Goal: Information Seeking & Learning: Learn about a topic

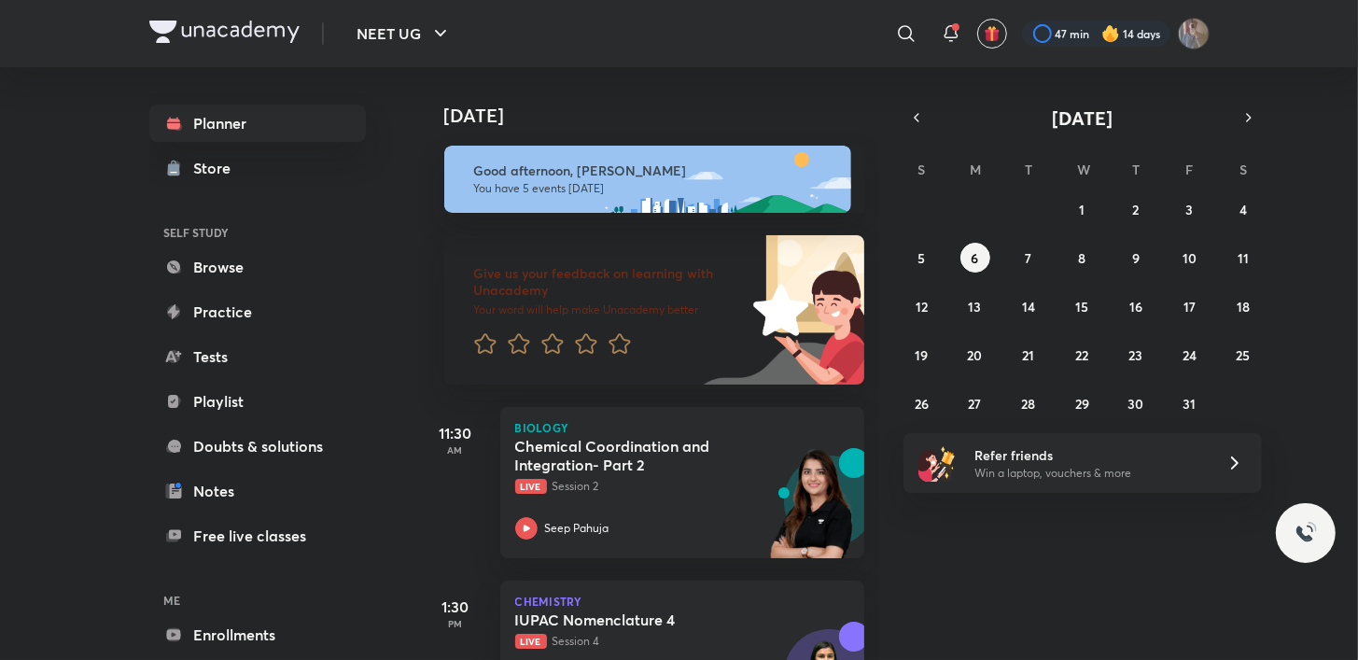
scroll to position [290, 0]
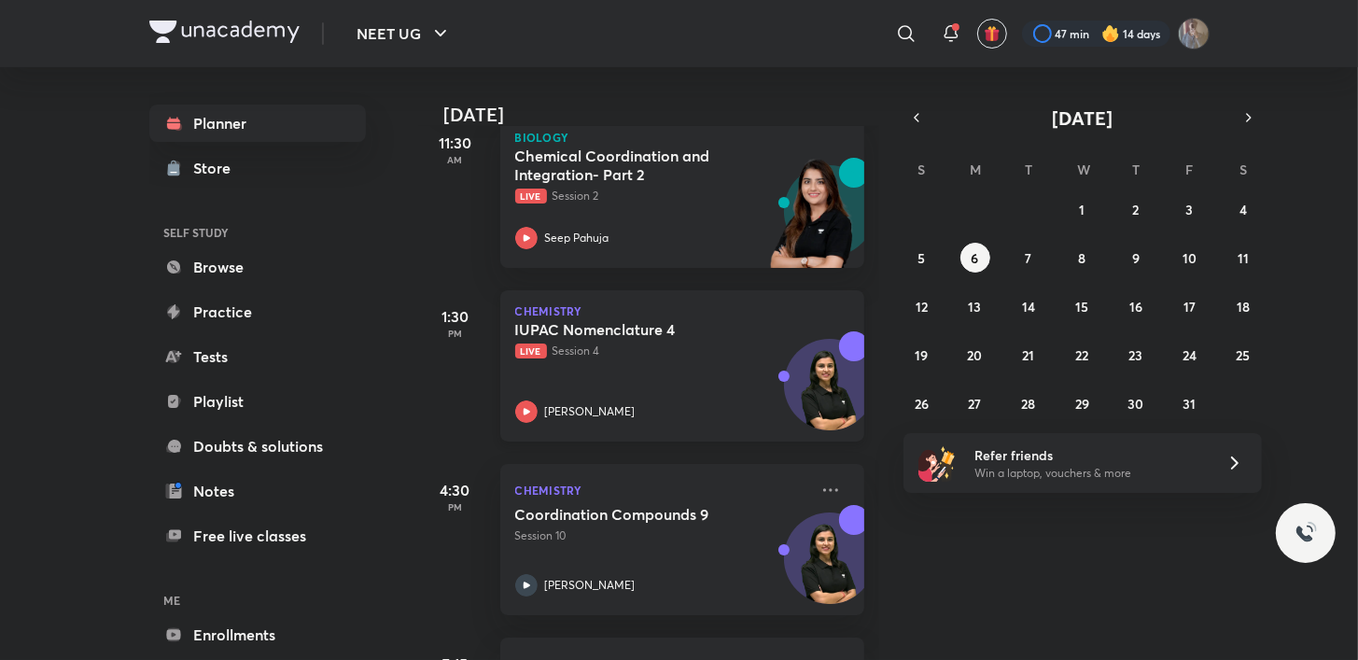
click at [531, 412] on icon at bounding box center [526, 412] width 22 height 22
click at [370, 207] on div "Planner Store SELF STUDY Browse Practice Tests Playlist Doubts & solutions Note…" at bounding box center [276, 356] width 254 height 578
click at [518, 415] on icon at bounding box center [526, 412] width 22 height 22
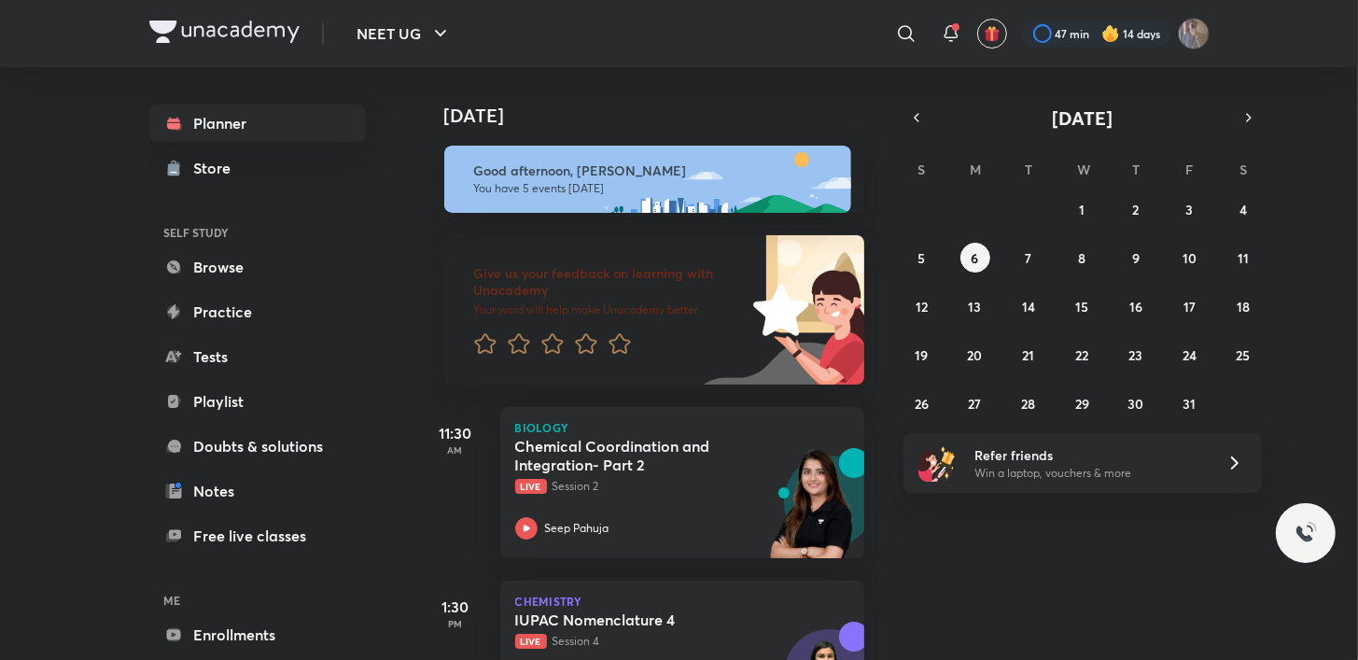
scroll to position [0, 0]
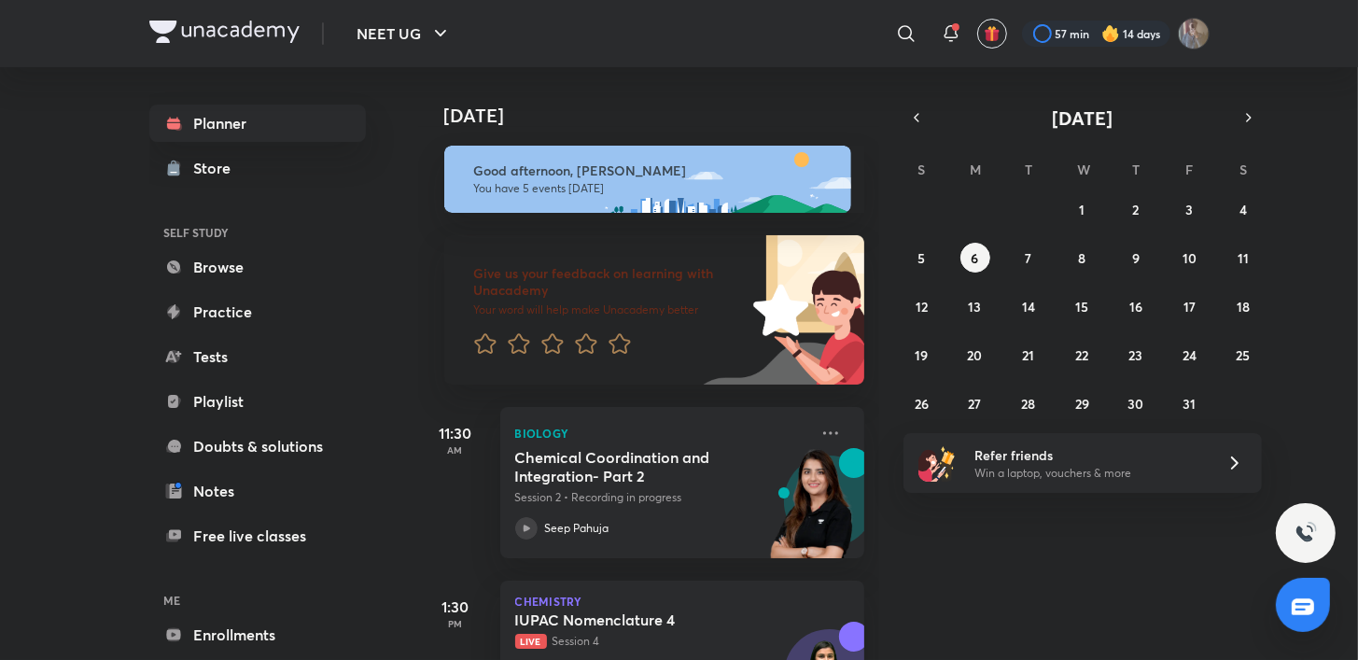
scroll to position [149, 0]
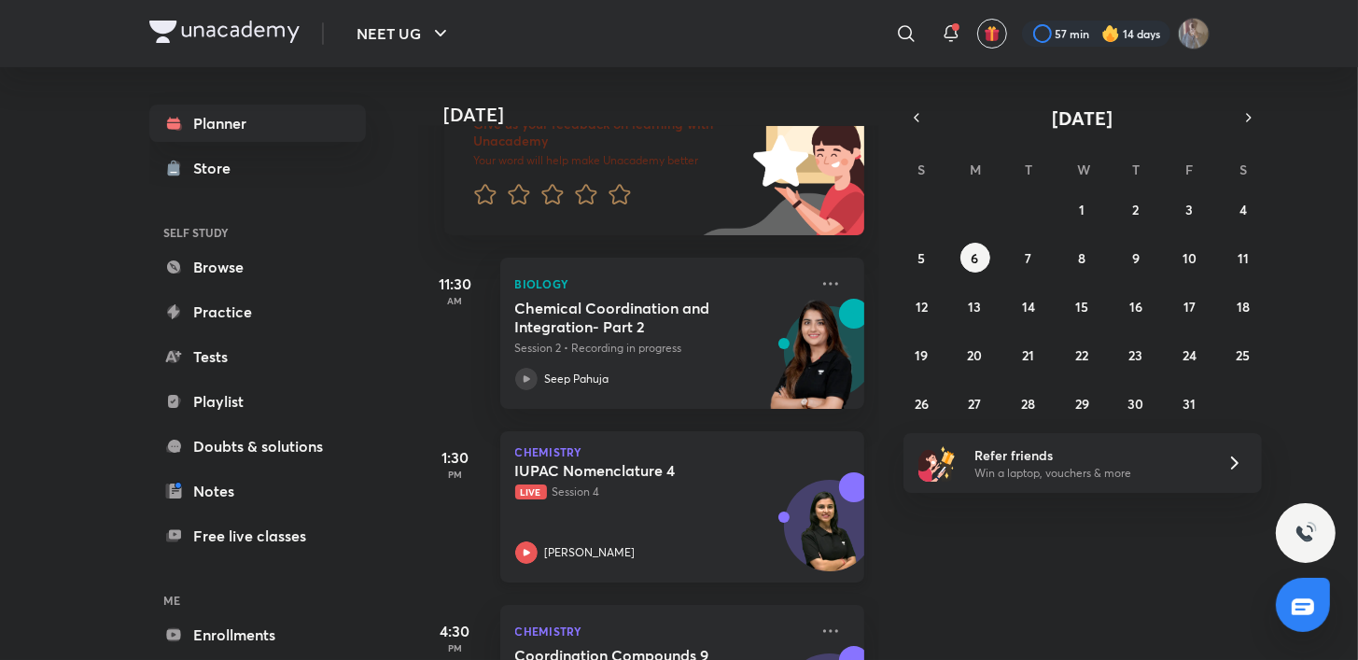
click at [528, 554] on icon at bounding box center [526, 552] width 7 height 7
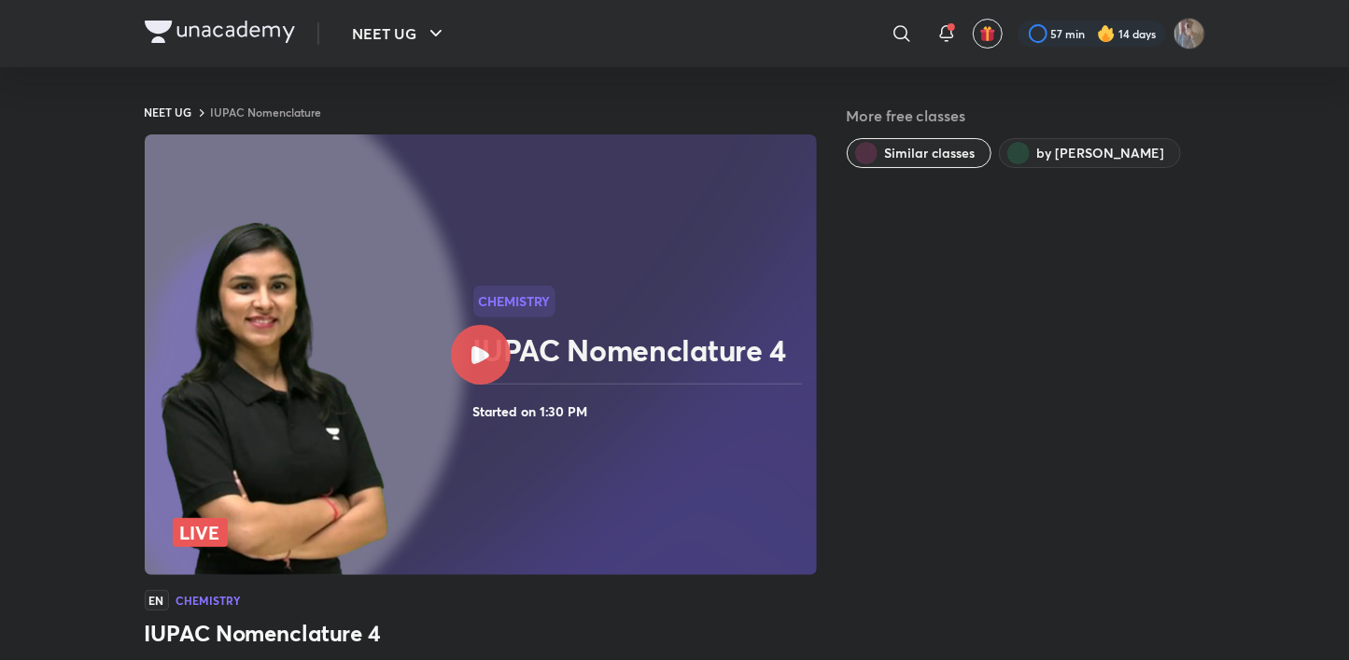
click at [647, 385] on div "Chemistry IUPAC Nomenclature 4 Started on 1:30 PM" at bounding box center [641, 355] width 336 height 138
click at [497, 384] on hr at bounding box center [638, 384] width 330 height 1
click at [395, 350] on img at bounding box center [275, 400] width 239 height 366
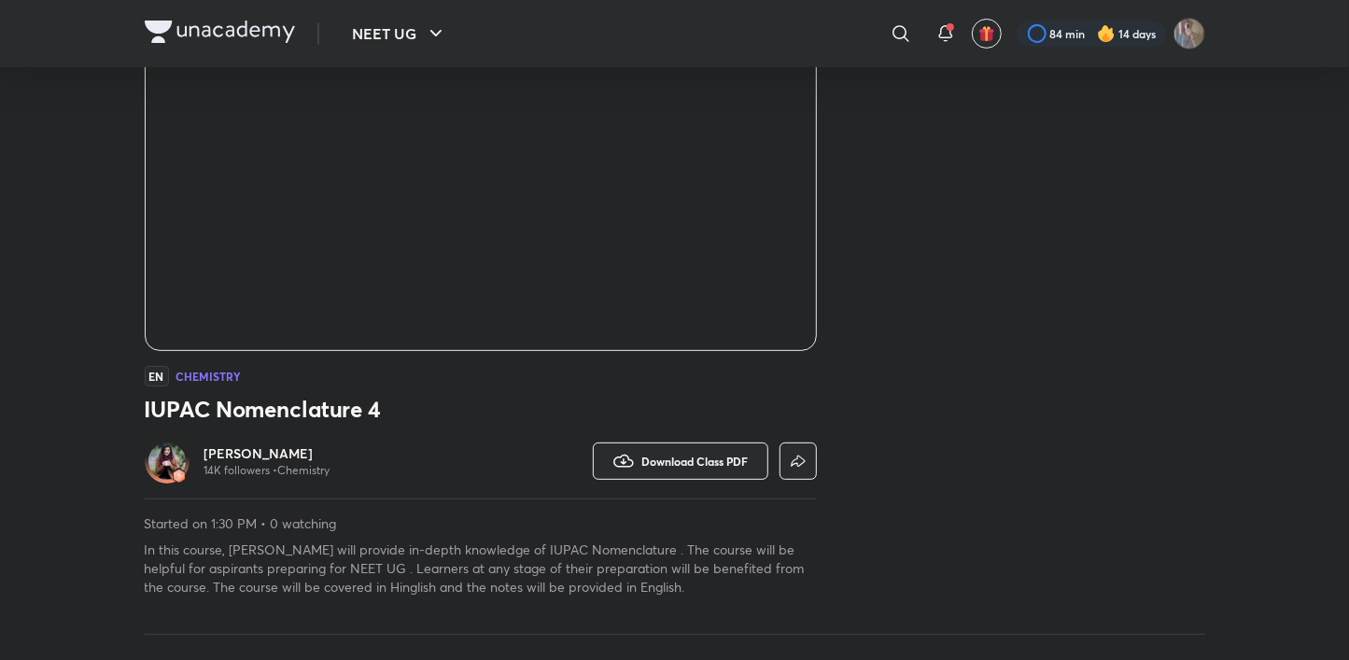
scroll to position [624, 0]
